Goal: Transaction & Acquisition: Download file/media

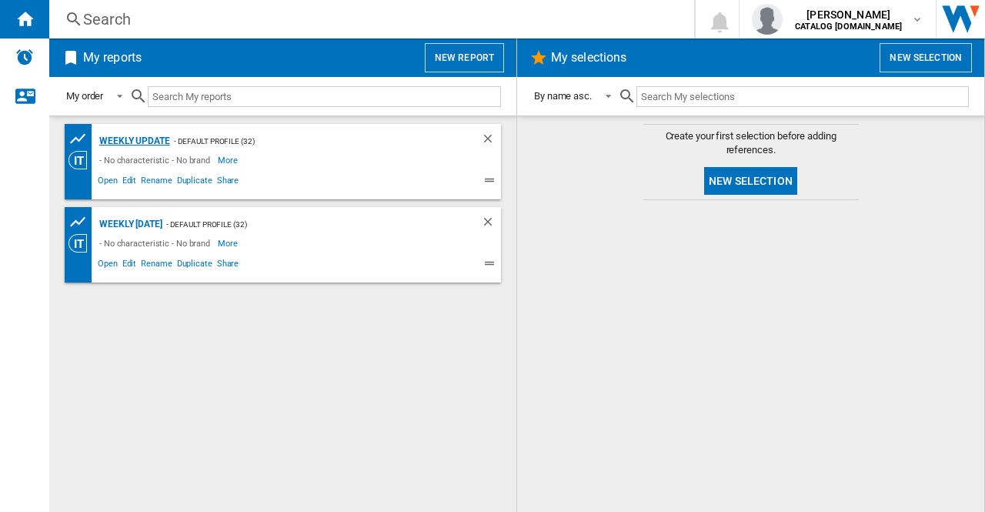
click at [142, 139] on div "Weekly update" at bounding box center [132, 141] width 75 height 19
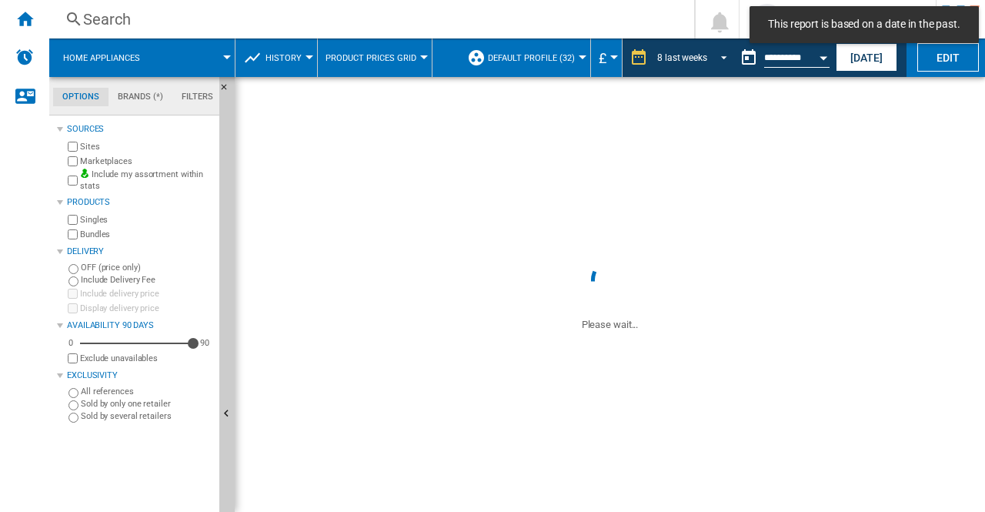
click at [725, 55] on span "REPORTS.WIZARD.STEPS.REPORT.STEPS.REPORT_OPTIONS.PERIOD: 8 last weeks" at bounding box center [720, 56] width 18 height 14
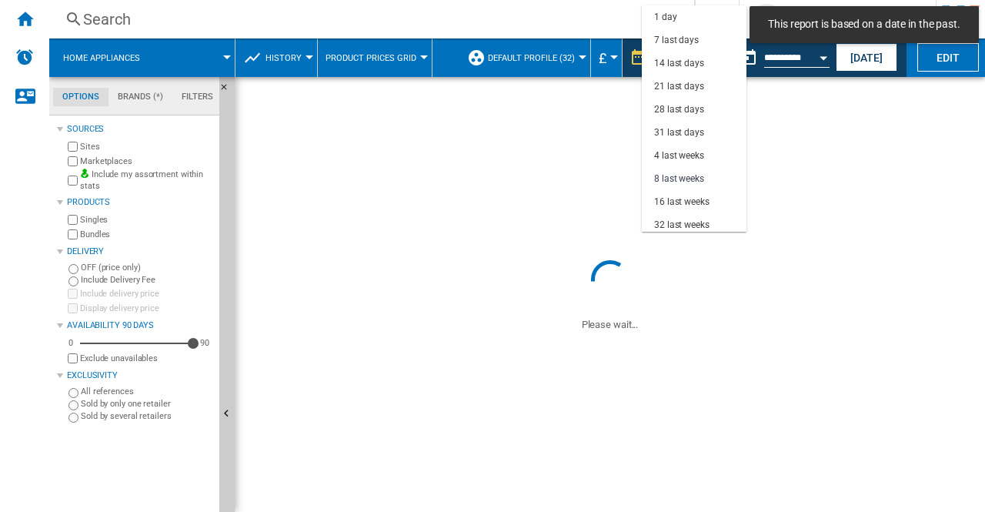
scroll to position [97, 0]
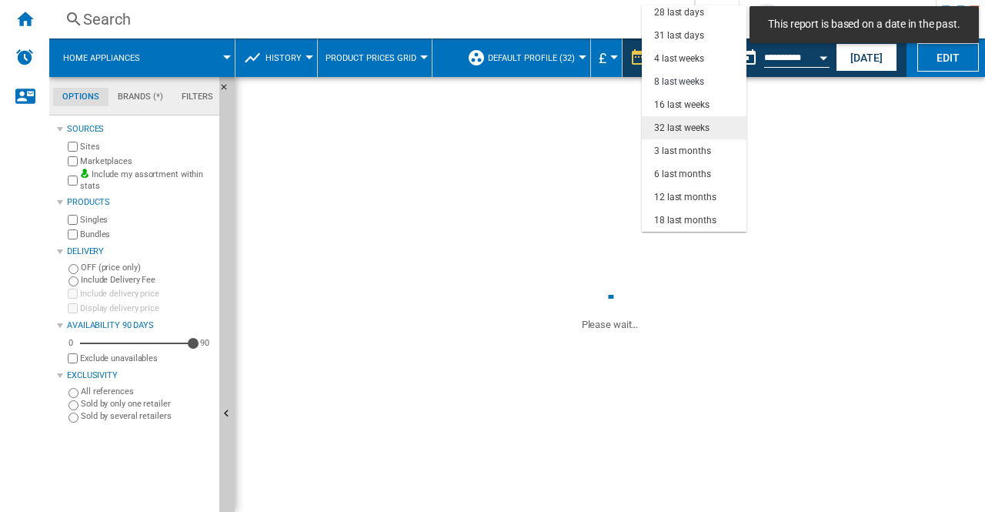
click at [667, 130] on div "32 last weeks" at bounding box center [681, 128] width 55 height 13
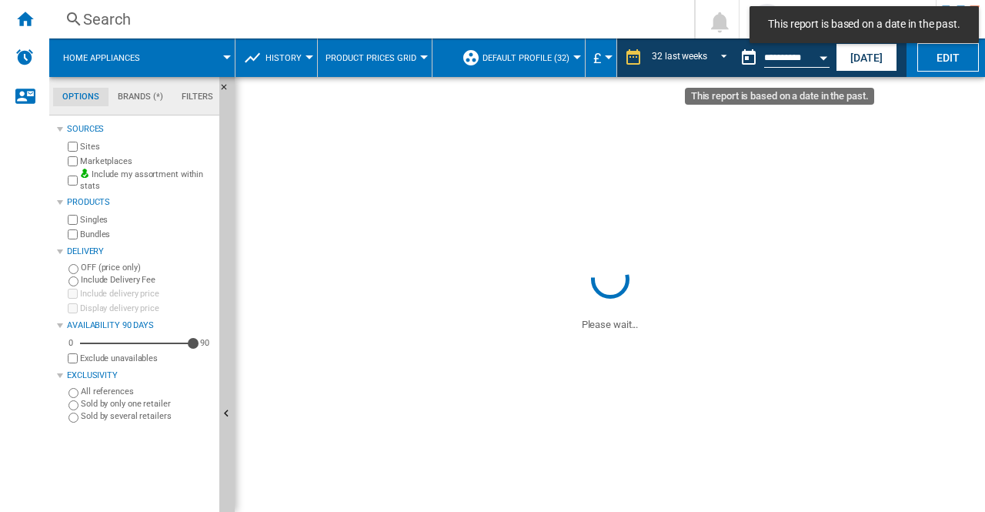
click at [829, 55] on button "Open calendar" at bounding box center [824, 56] width 28 height 28
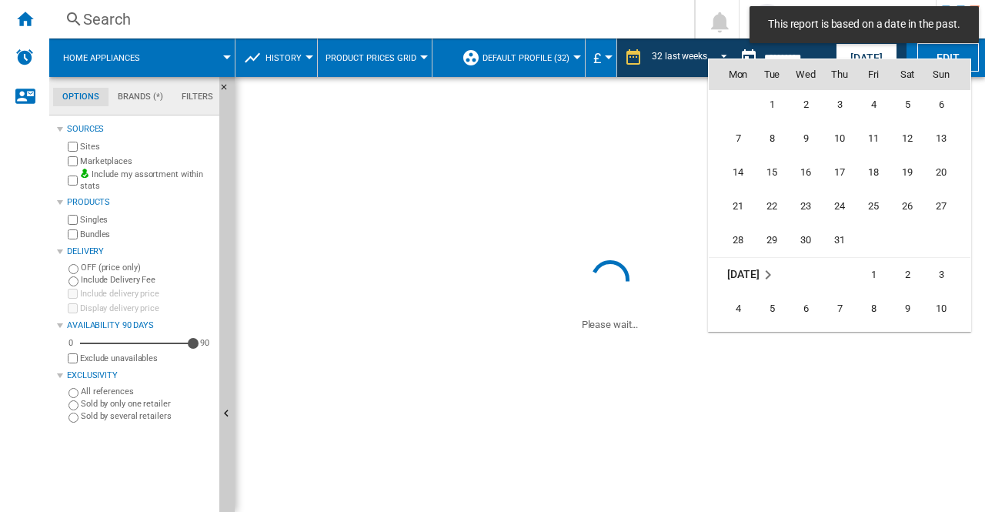
scroll to position [7346, 0]
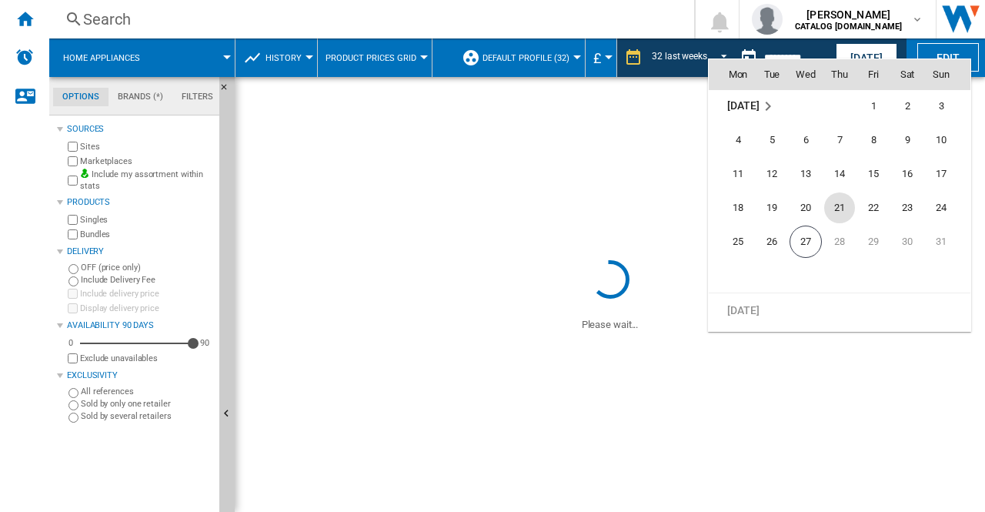
click at [841, 209] on span "21" at bounding box center [839, 207] width 31 height 31
type input "**********"
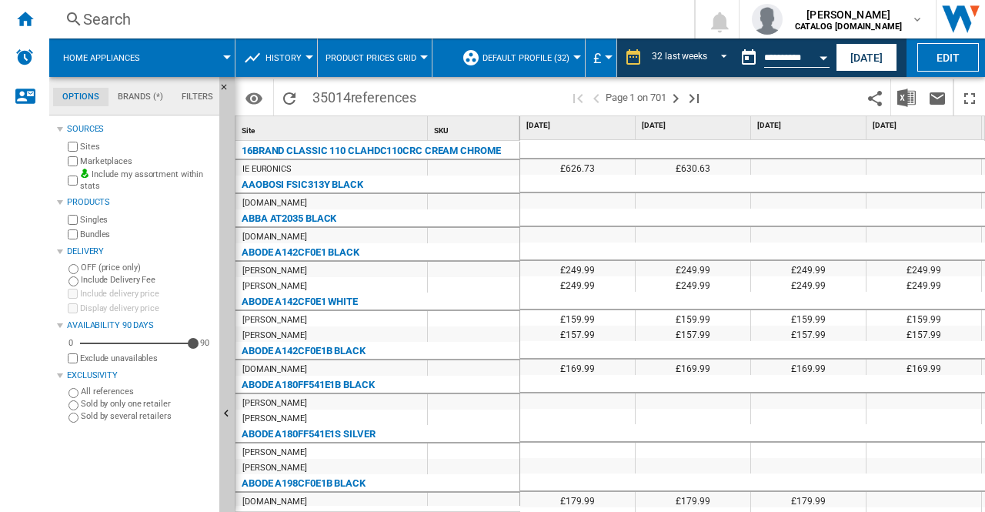
click at [543, 503] on div "£179.99" at bounding box center [577, 499] width 115 height 15
drag, startPoint x: 543, startPoint y: 503, endPoint x: 591, endPoint y: 510, distance: 49.0
click at [621, 501] on div "£179.99" at bounding box center [577, 499] width 115 height 15
drag, startPoint x: 545, startPoint y: 503, endPoint x: 553, endPoint y: 502, distance: 7.7
click at [553, 502] on div "£179.99" at bounding box center [577, 499] width 115 height 15
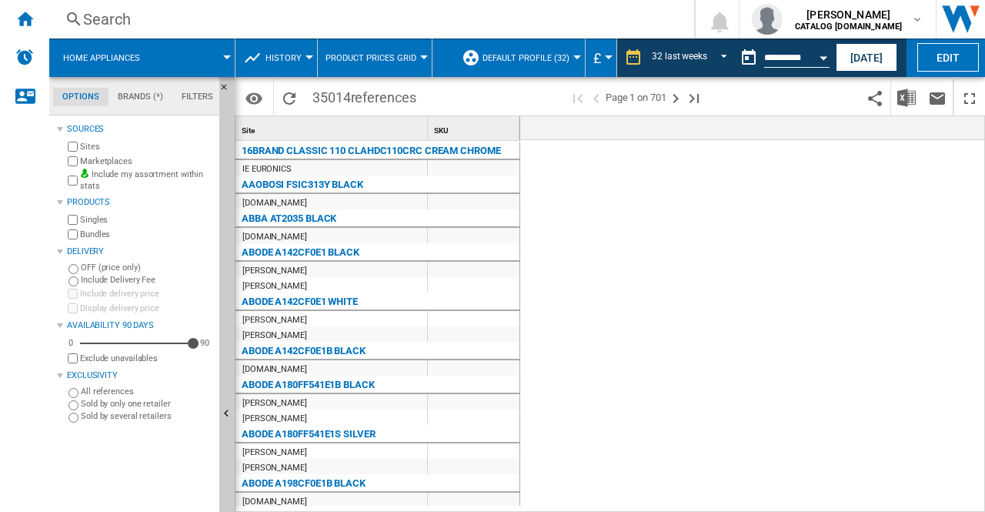
scroll to position [0, 3353]
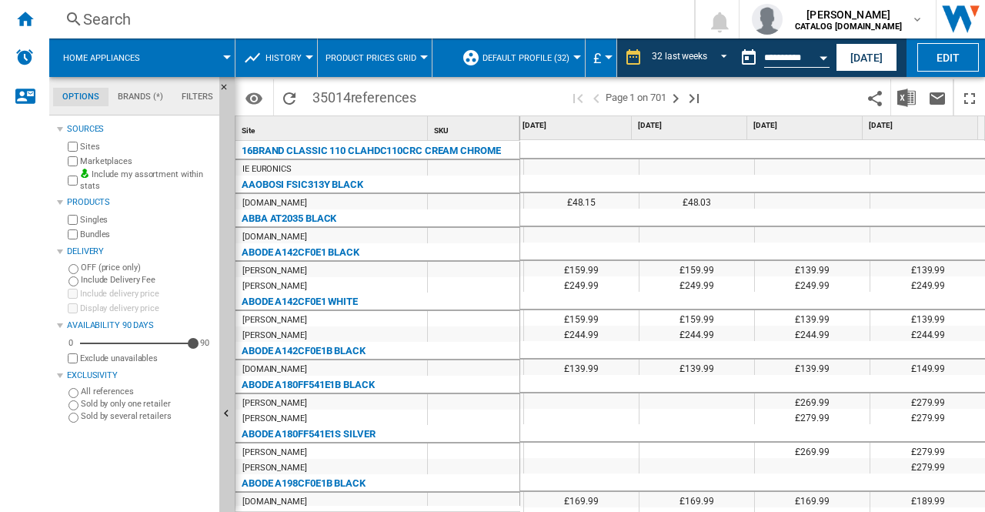
click at [661, 419] on div at bounding box center [697, 416] width 115 height 15
click at [915, 109] on button "Download in Excel" at bounding box center [906, 97] width 31 height 36
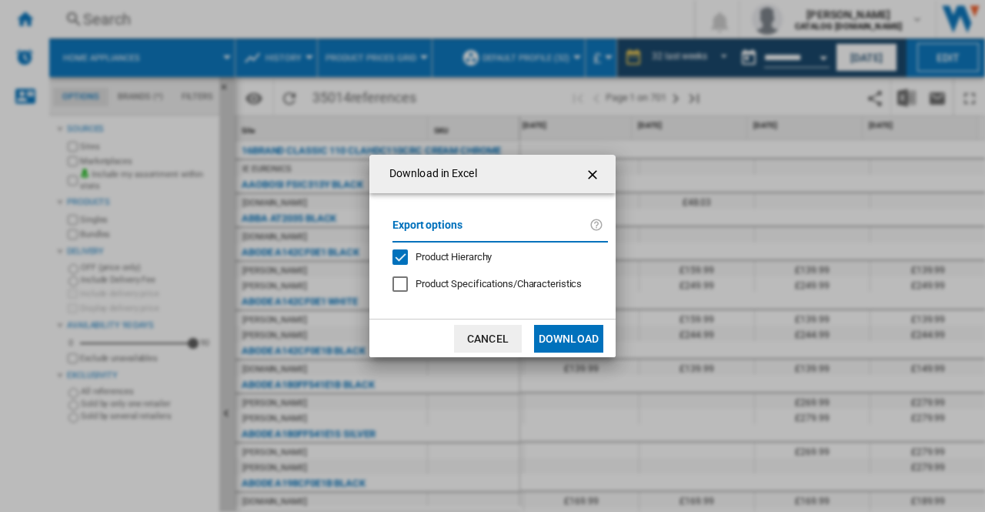
click at [428, 275] on div "Export options Product Hierarchy Product Specifications/Characteristics" at bounding box center [500, 256] width 231 height 95
click at [425, 284] on span "Product Specifications/Characteristics" at bounding box center [499, 284] width 166 height 12
click at [570, 333] on button "Download" at bounding box center [568, 339] width 69 height 28
